Goal: Information Seeking & Learning: Learn about a topic

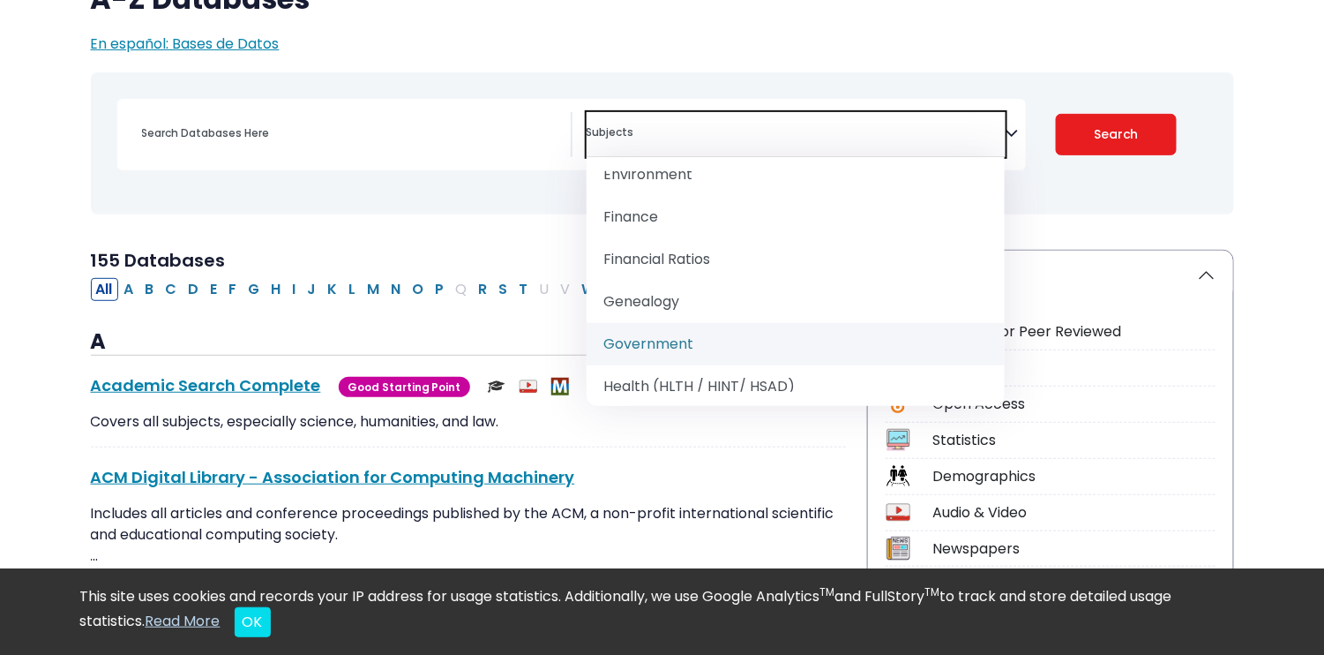
scroll to position [1147, 0]
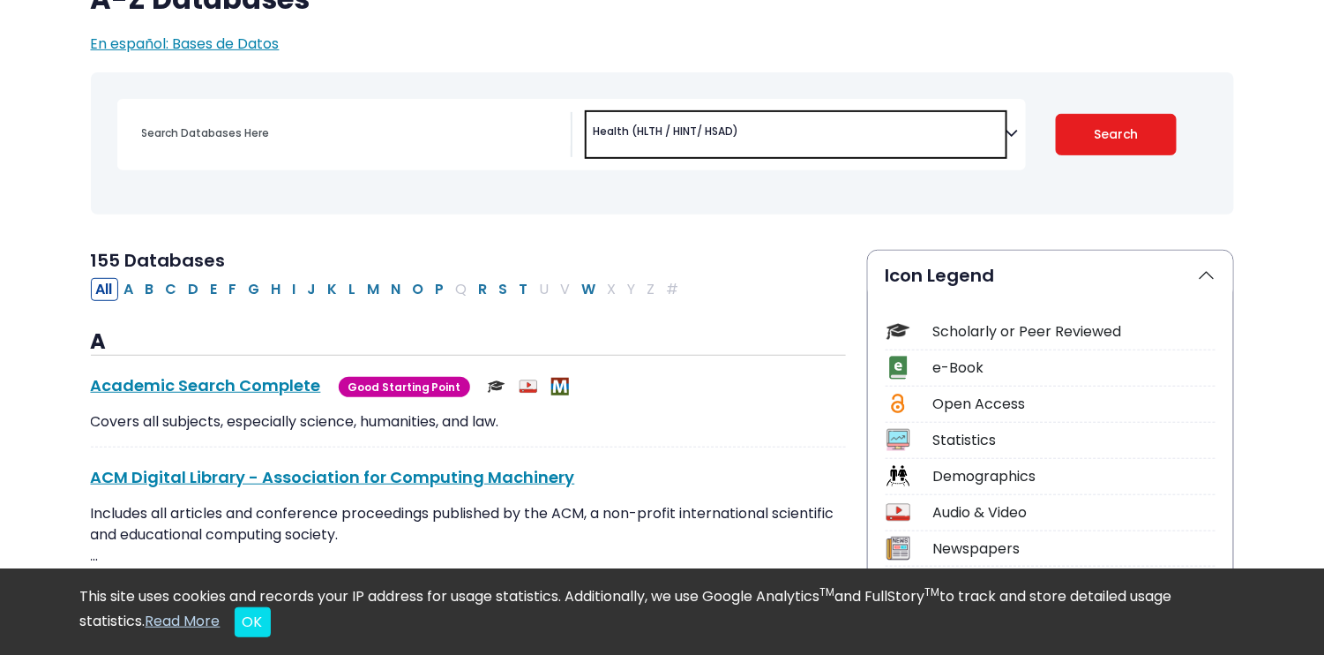
select select "219061"
click at [1113, 136] on button "Search" at bounding box center [1116, 134] width 121 height 41
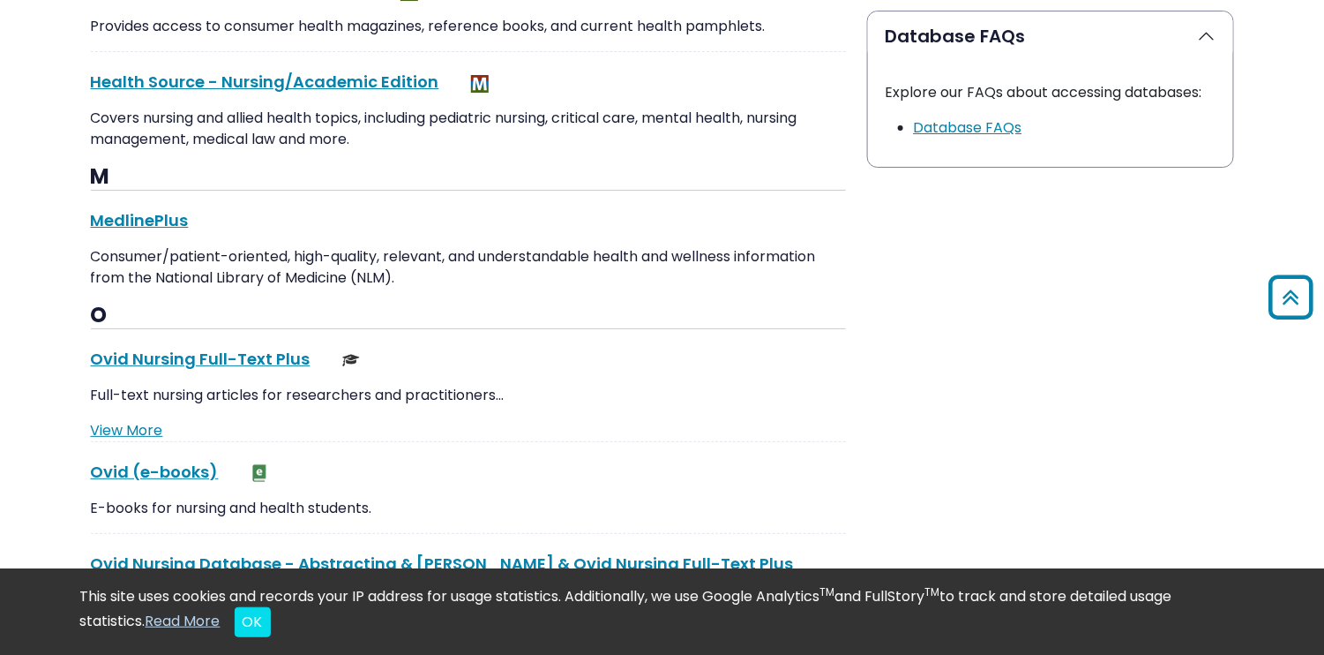
scroll to position [2029, 0]
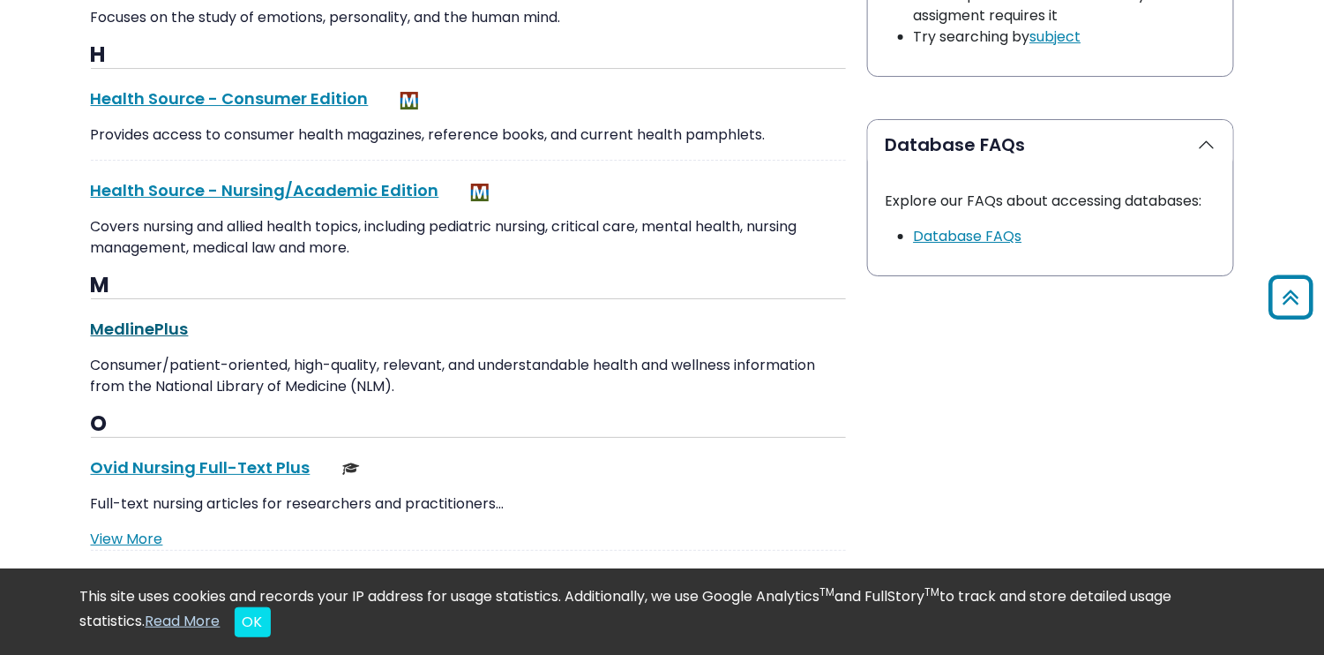
click at [155, 318] on link "MedlinePlus This link opens in a new window" at bounding box center [140, 329] width 98 height 22
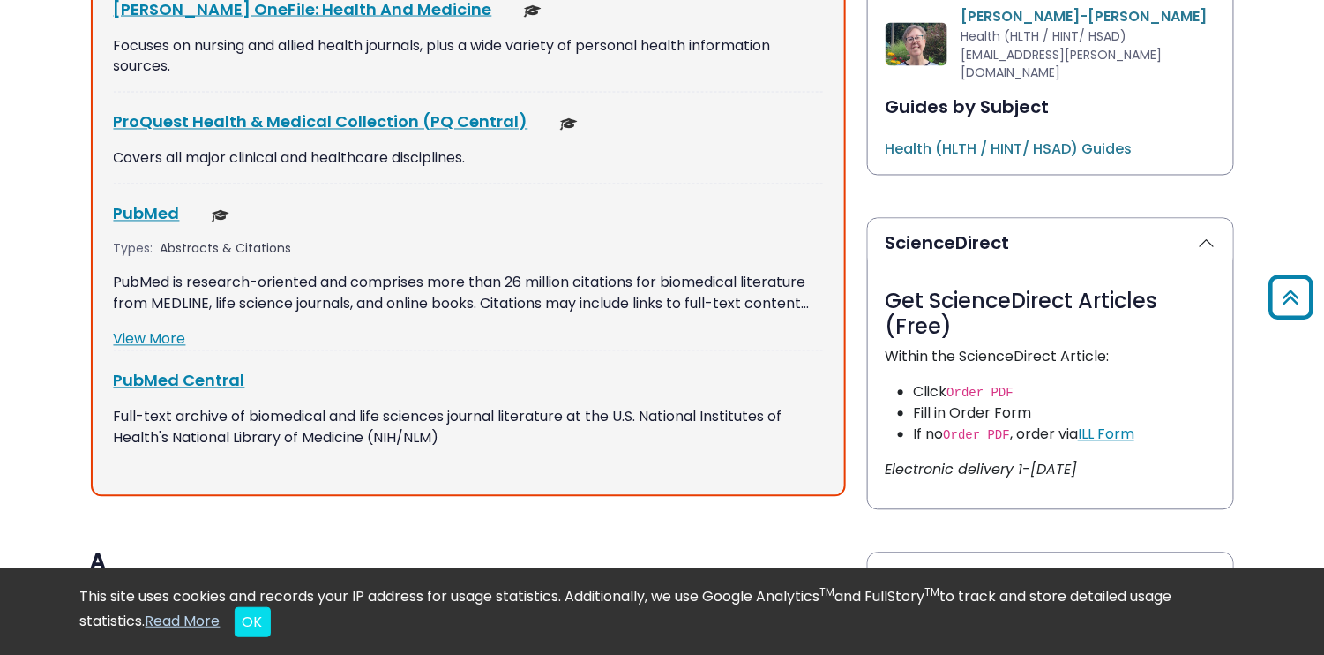
scroll to position [1059, 0]
click at [160, 202] on link "PubMed This link opens in a new window" at bounding box center [147, 213] width 66 height 22
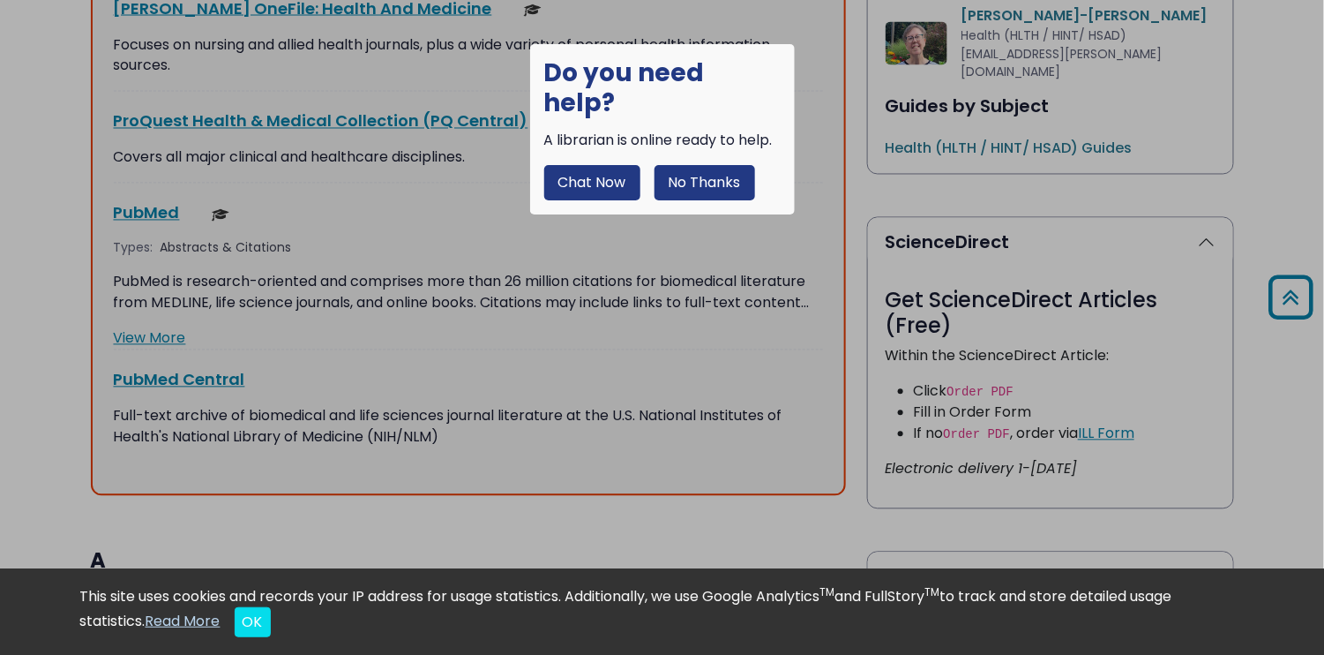
click at [698, 165] on button "No Thanks" at bounding box center [705, 182] width 101 height 35
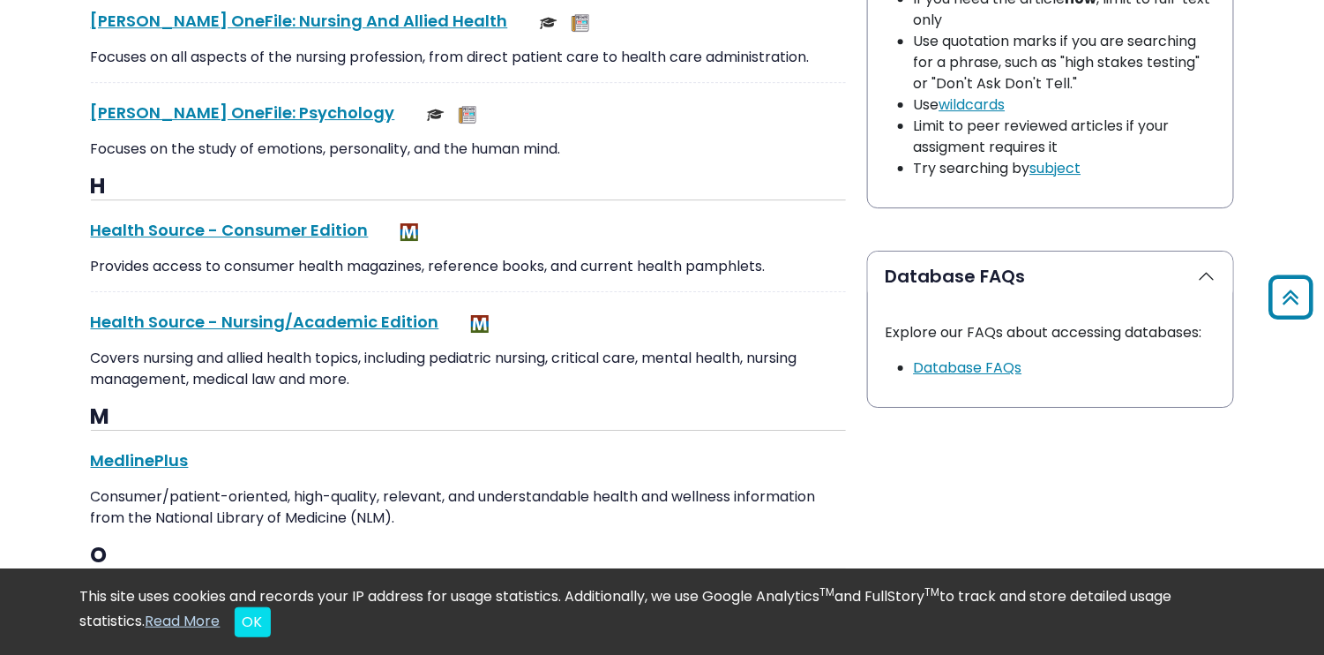
scroll to position [1941, 0]
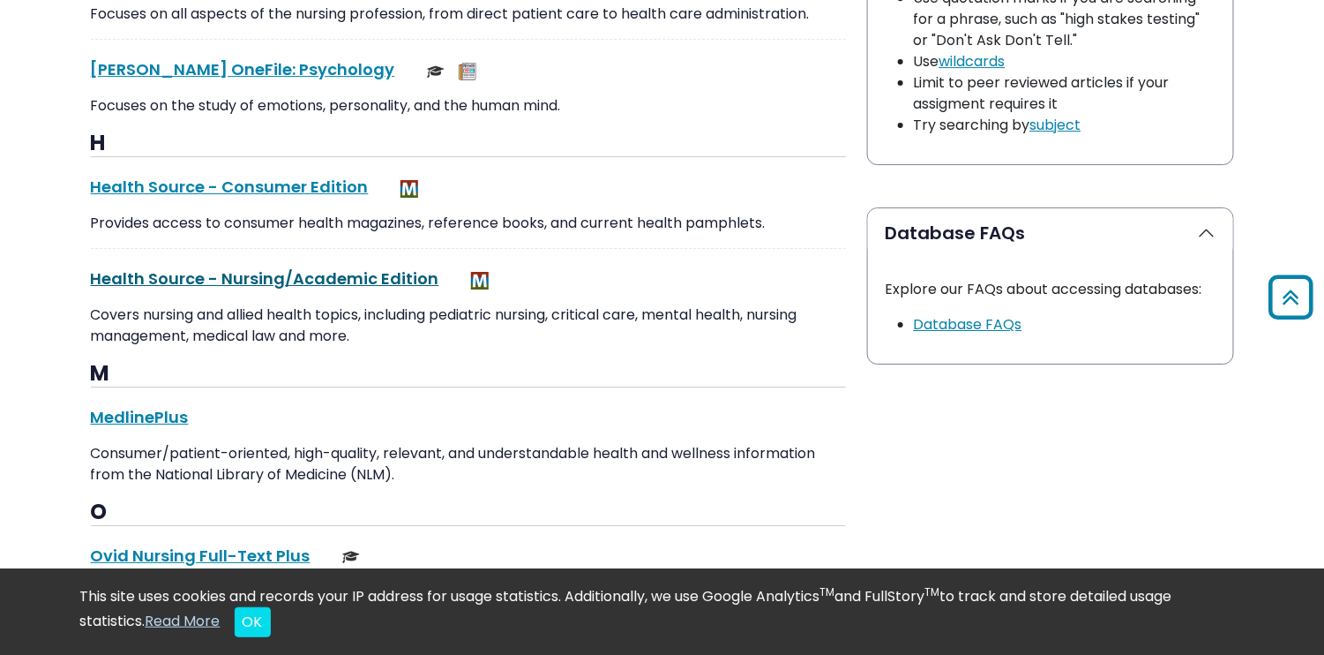
click at [169, 267] on link "Health Source - Nursing/Academic Edition This link opens in a new window" at bounding box center [265, 278] width 349 height 22
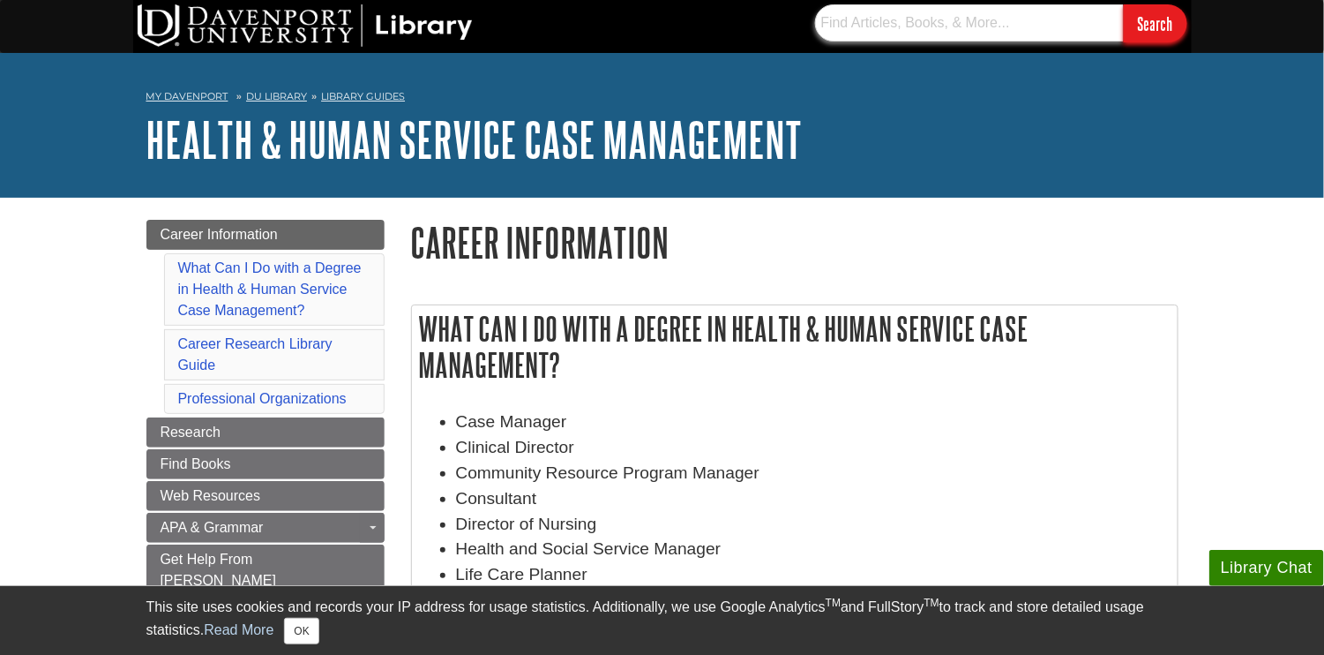
click at [861, 34] on input "text" at bounding box center [969, 22] width 309 height 37
